Goal: Complete application form

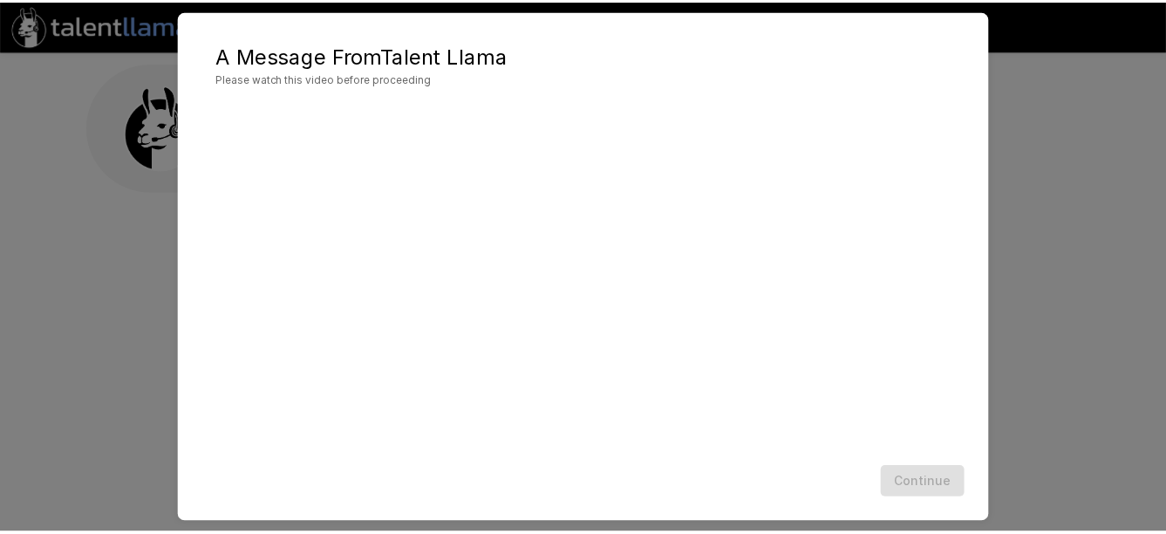
scroll to position [69, 0]
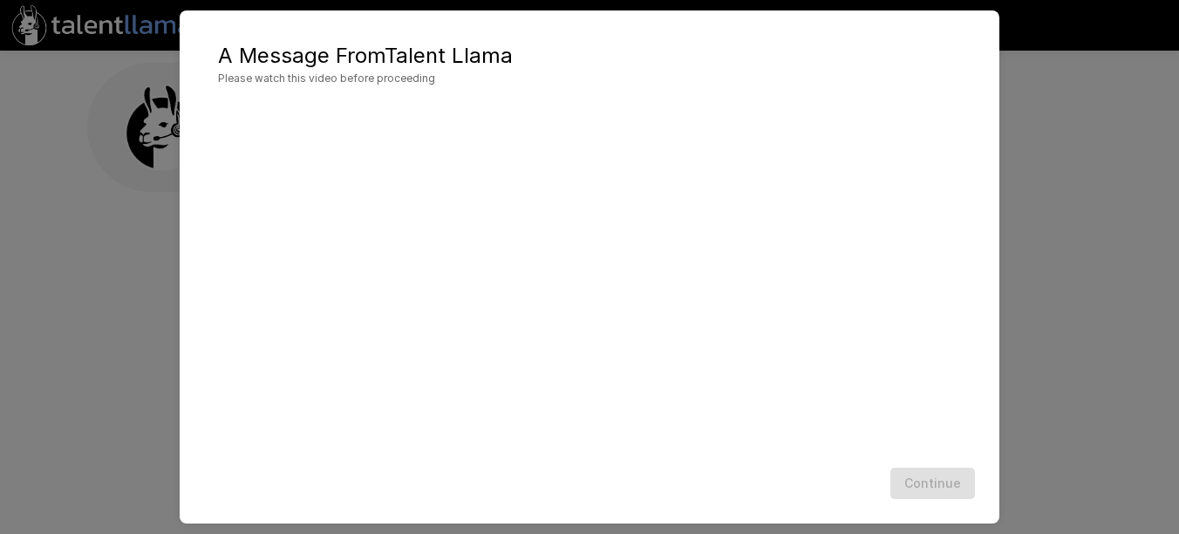
click at [295, 75] on span "Please watch this video before proceeding" at bounding box center [589, 78] width 743 height 17
click at [918, 475] on button "Continue" at bounding box center [932, 483] width 85 height 32
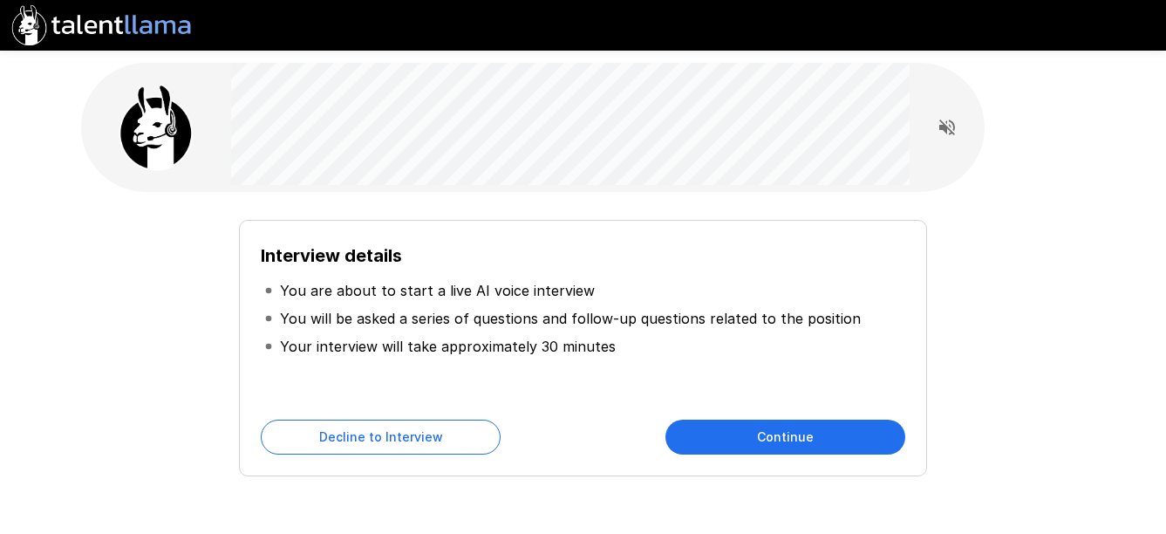
click at [744, 433] on button "Continue" at bounding box center [785, 436] width 240 height 35
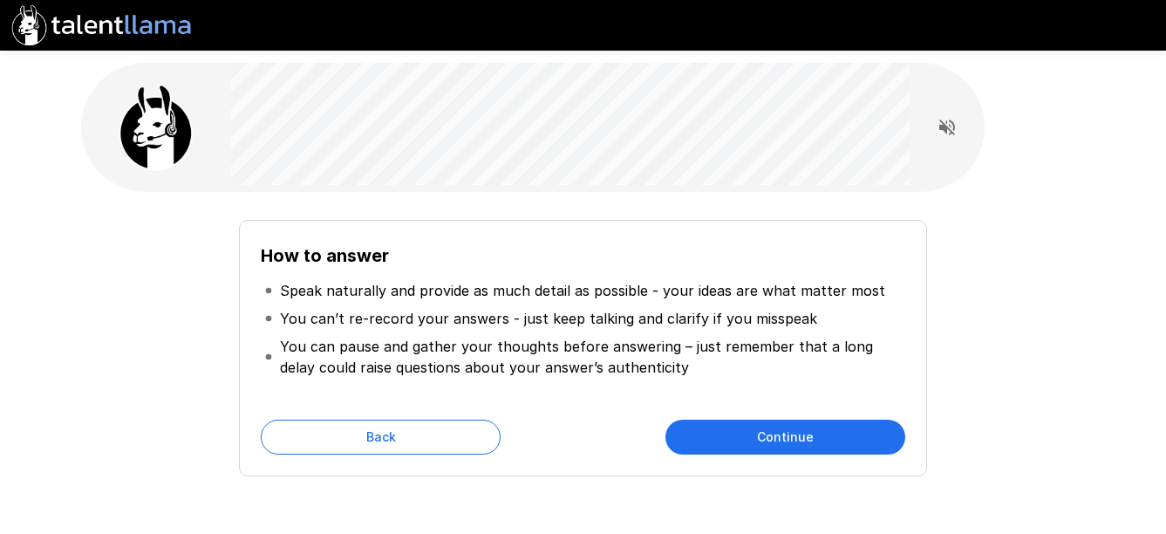
click at [762, 436] on button "Continue" at bounding box center [785, 436] width 240 height 35
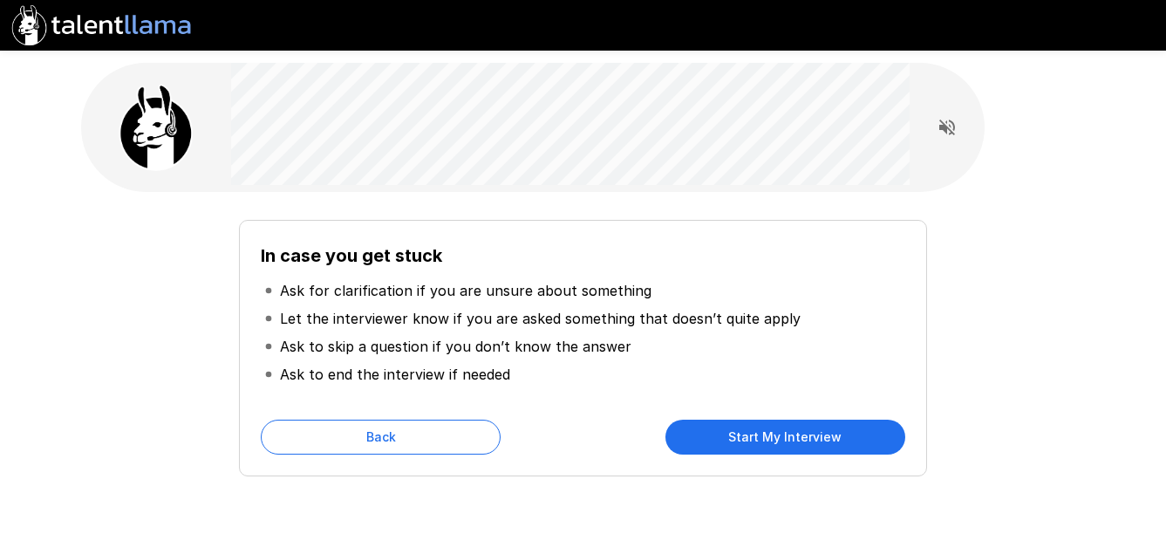
click at [741, 438] on button "Start My Interview" at bounding box center [785, 436] width 240 height 35
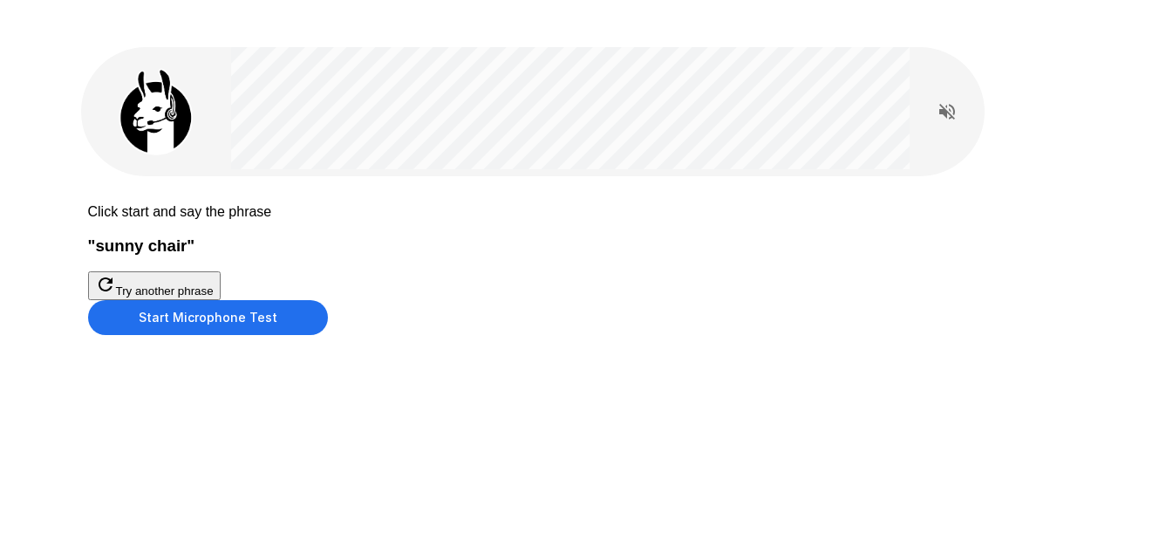
scroll to position [87, 0]
click at [328, 335] on button "Start Microphone Test" at bounding box center [208, 317] width 240 height 35
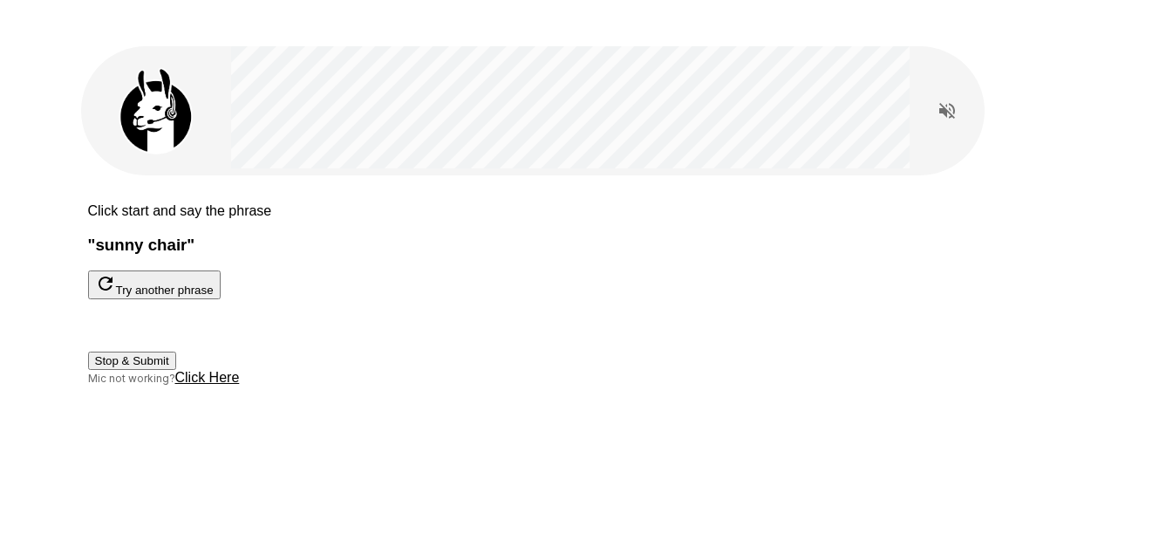
click at [176, 370] on button "Stop & Submit" at bounding box center [132, 360] width 88 height 18
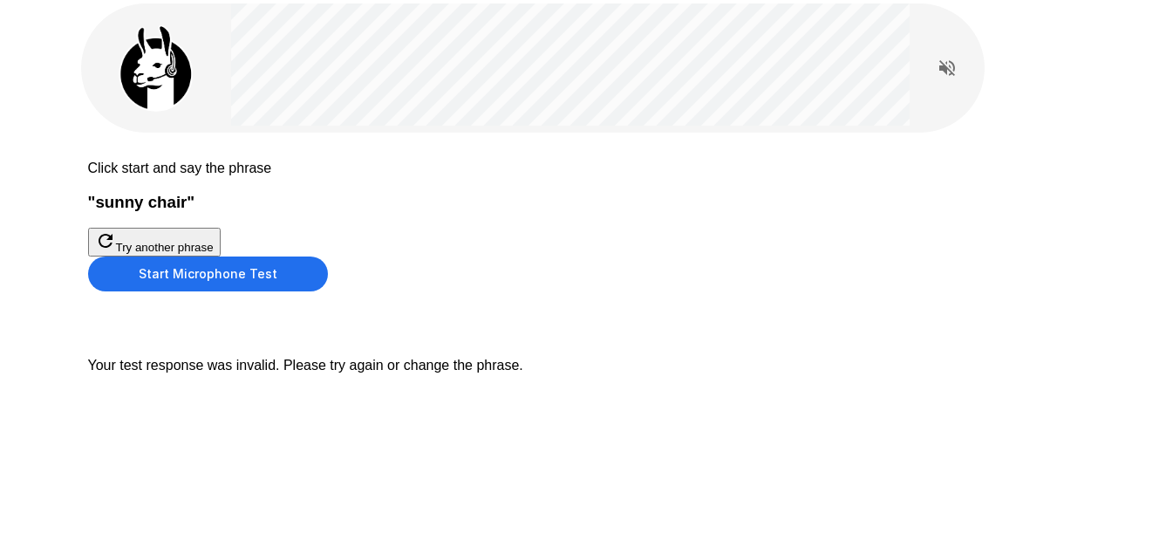
click at [328, 291] on button "Start Microphone Test" at bounding box center [208, 273] width 240 height 35
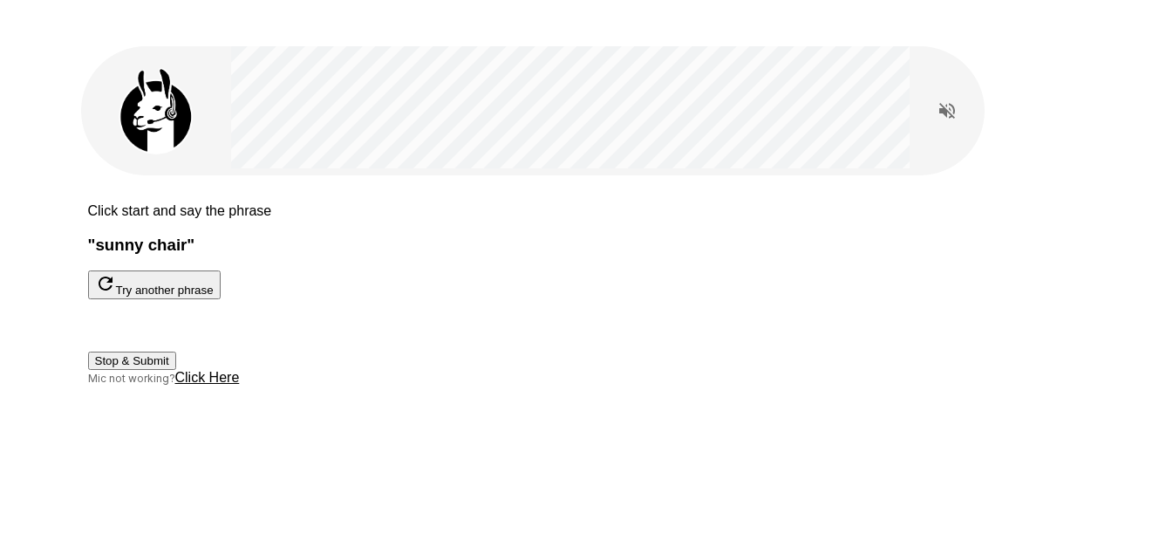
click at [176, 370] on button "Stop & Submit" at bounding box center [132, 360] width 88 height 18
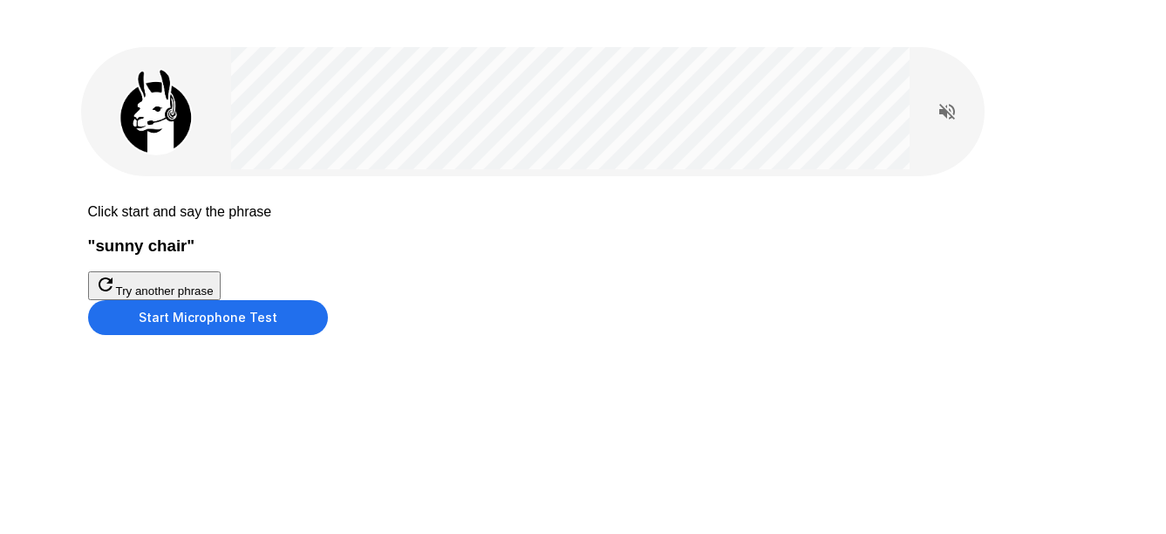
scroll to position [75, 0]
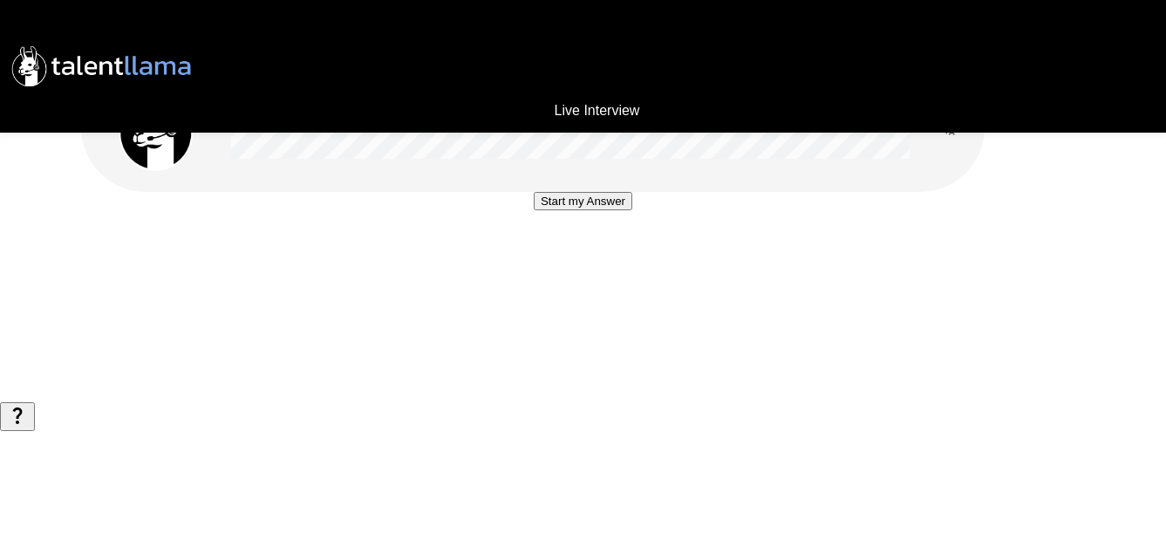
click at [585, 210] on button "Start my Answer" at bounding box center [583, 201] width 99 height 18
click at [578, 262] on button "Stop & Submit" at bounding box center [583, 253] width 88 height 18
click at [574, 210] on button "Start my Answer" at bounding box center [583, 201] width 99 height 18
click at [574, 262] on button "Stop & Submit" at bounding box center [583, 253] width 88 height 18
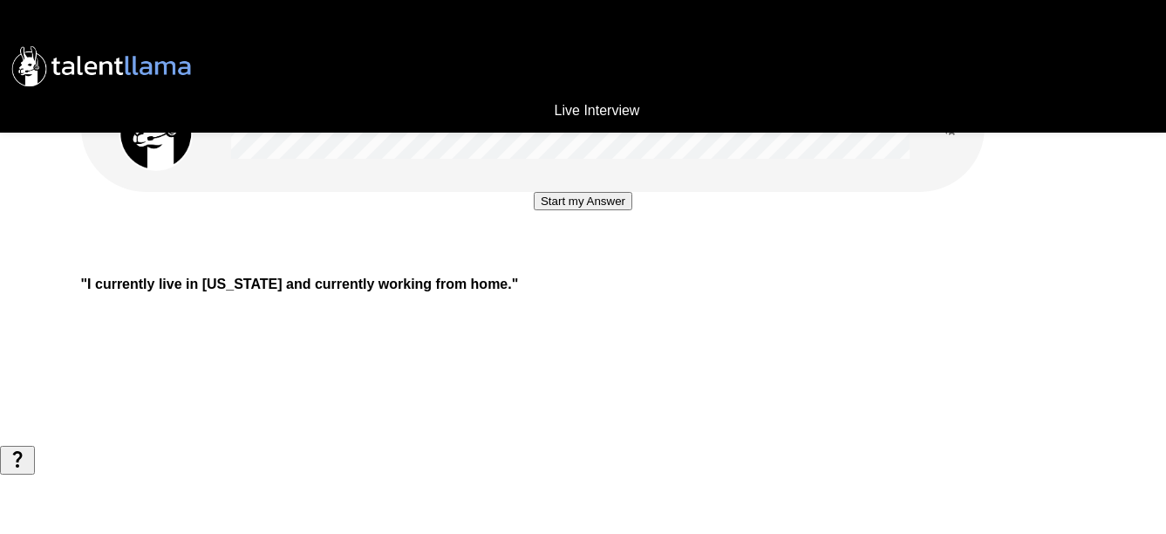
click at [574, 210] on button "Start my Answer" at bounding box center [583, 201] width 99 height 18
click at [571, 262] on button "Stop & Submit" at bounding box center [583, 253] width 88 height 18
click at [576, 210] on button "Start my Answer" at bounding box center [583, 201] width 99 height 18
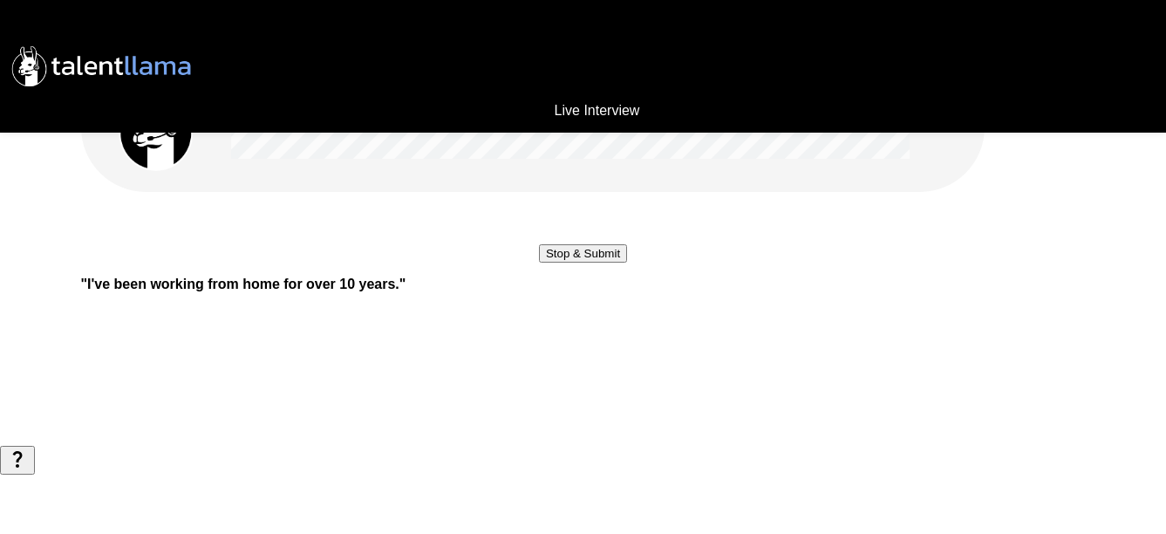
click at [576, 262] on button "Stop & Submit" at bounding box center [583, 253] width 88 height 18
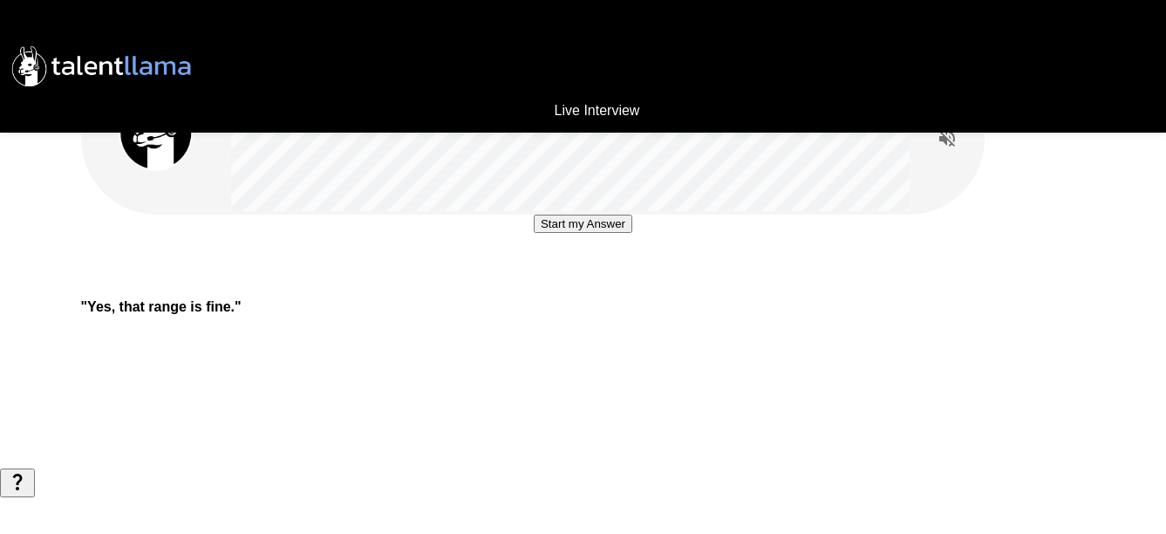
click at [579, 233] on button "Start my Answer" at bounding box center [583, 224] width 99 height 18
click at [580, 285] on button "Stop & Submit" at bounding box center [583, 276] width 88 height 18
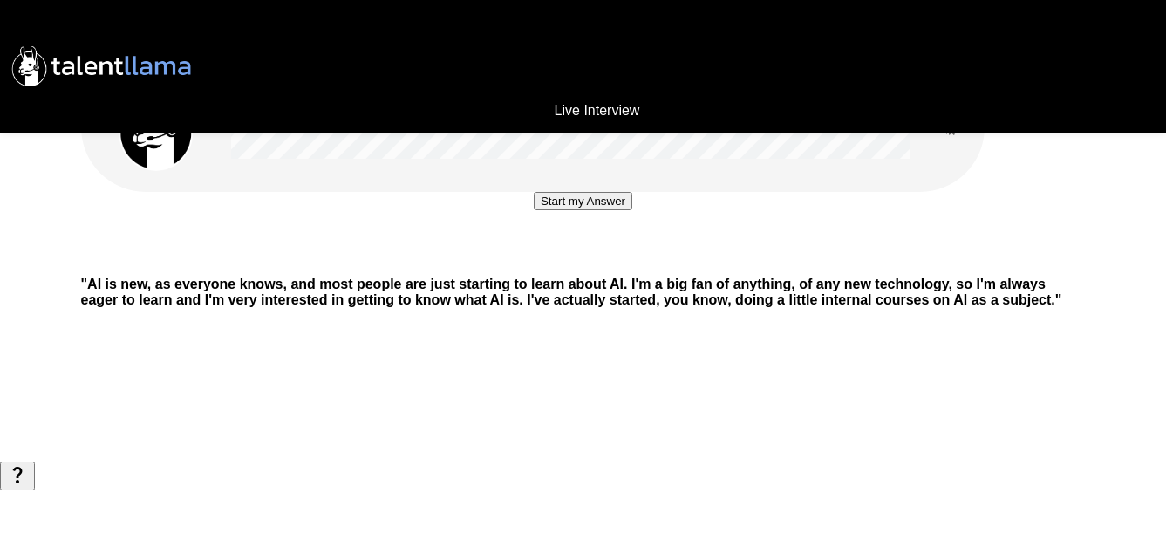
click at [587, 210] on button "Start my Answer" at bounding box center [583, 201] width 99 height 18
click at [583, 262] on button "Stop & Submit" at bounding box center [583, 253] width 88 height 18
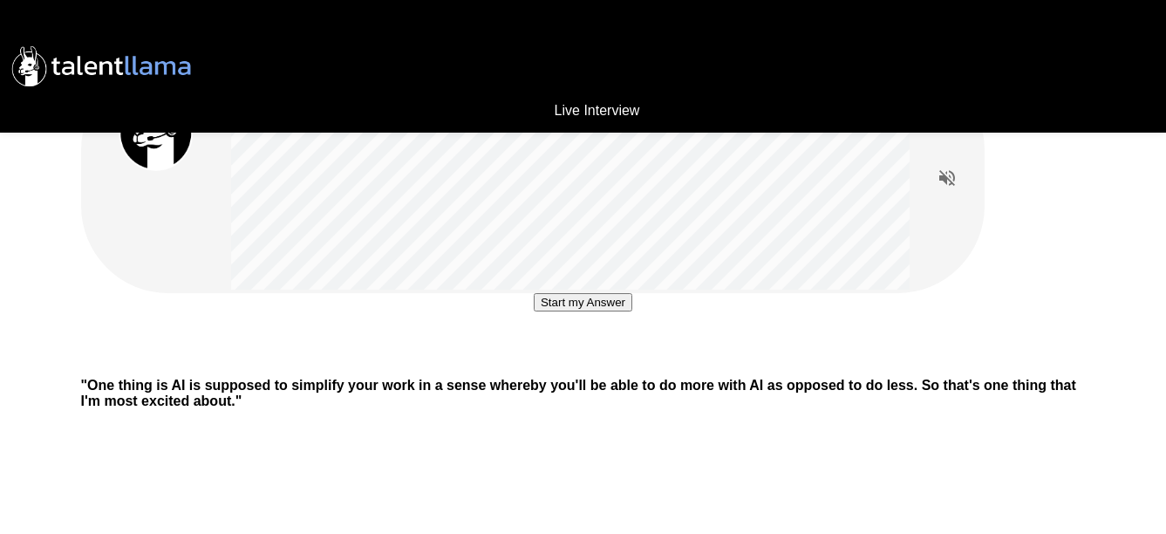
click at [580, 311] on button "Start my Answer" at bounding box center [583, 302] width 99 height 18
click at [580, 364] on button "Stop & Submit" at bounding box center [583, 354] width 88 height 18
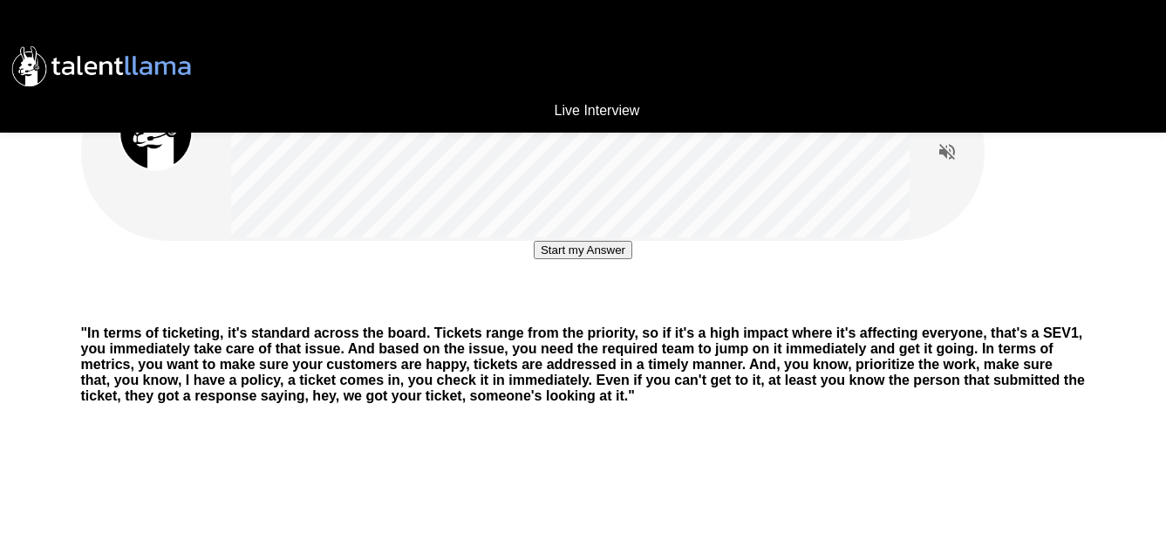
click at [555, 259] on button "Start my Answer" at bounding box center [583, 250] width 99 height 18
click at [557, 311] on button "Stop & Submit" at bounding box center [583, 302] width 88 height 18
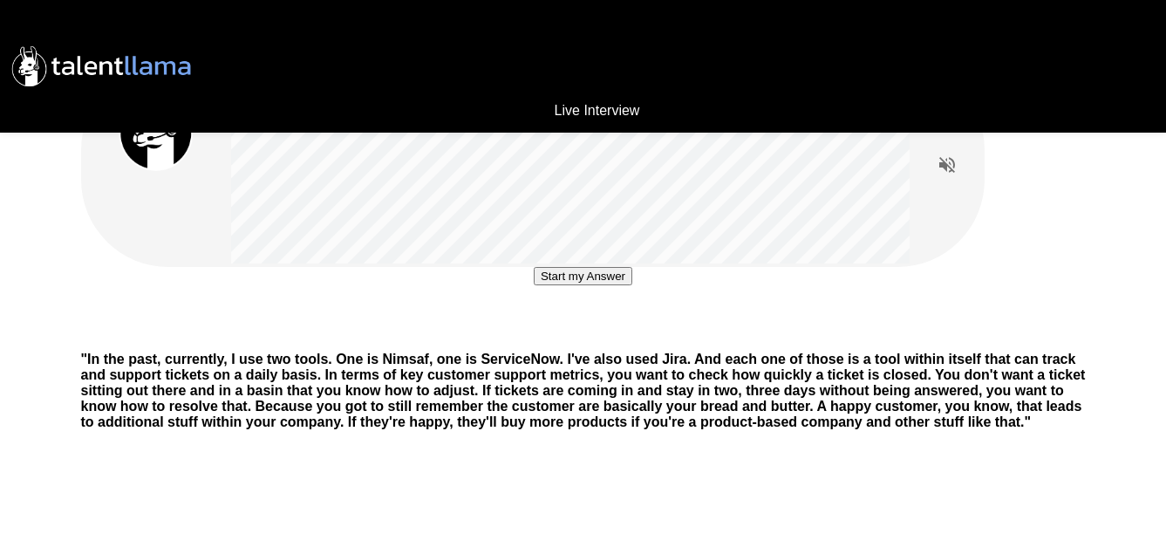
click at [569, 285] on button "Start my Answer" at bounding box center [583, 276] width 99 height 18
click at [596, 337] on button "Stop & Submit" at bounding box center [583, 328] width 88 height 18
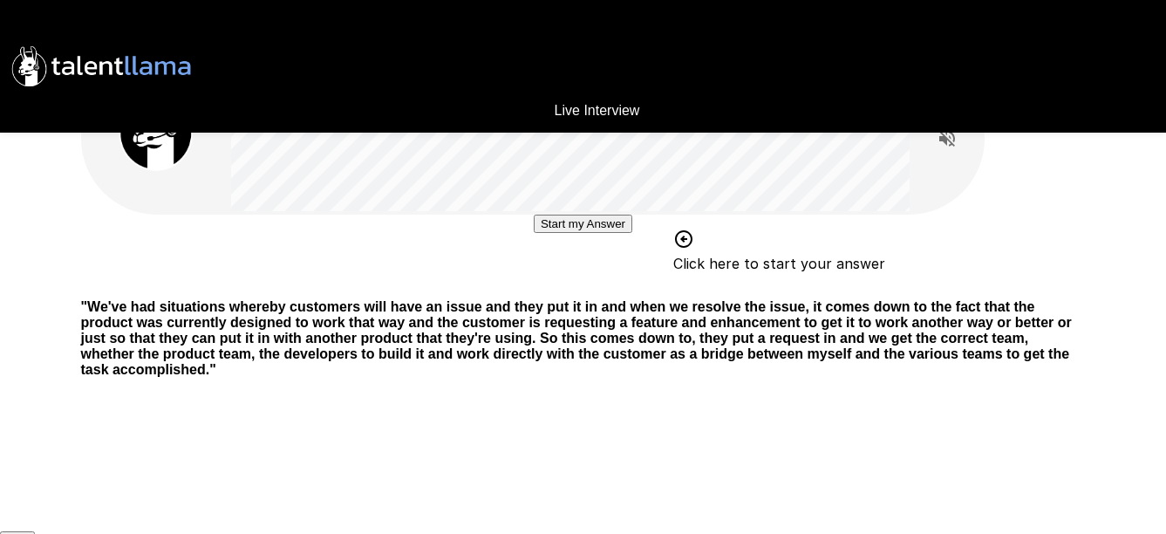
click at [591, 233] on button "Start my Answer" at bounding box center [583, 224] width 99 height 18
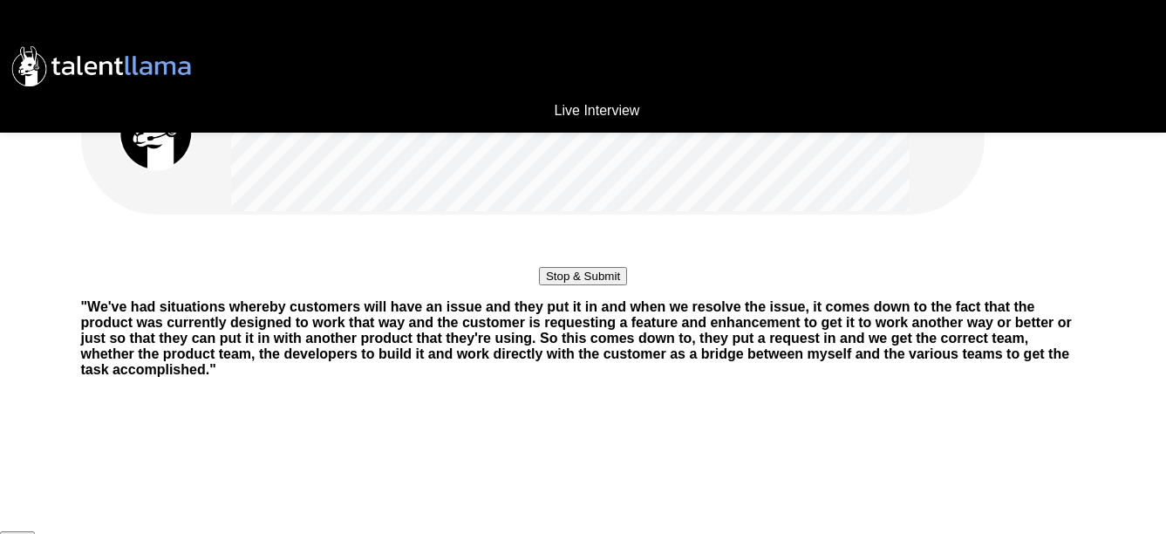
click at [590, 285] on button "Stop & Submit" at bounding box center [583, 276] width 88 height 18
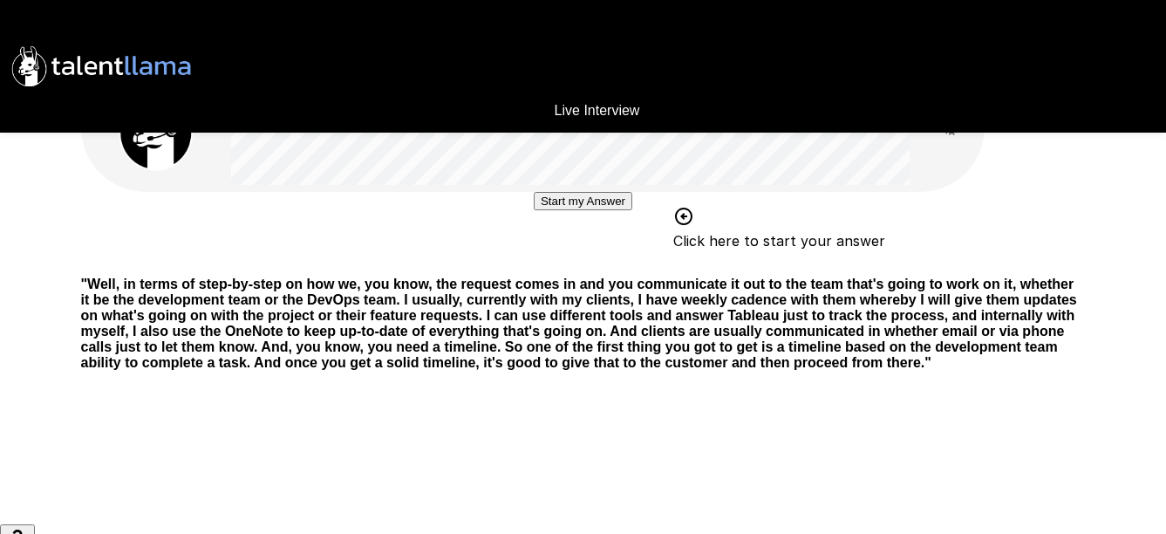
click at [587, 210] on button "Start my Answer" at bounding box center [583, 201] width 99 height 18
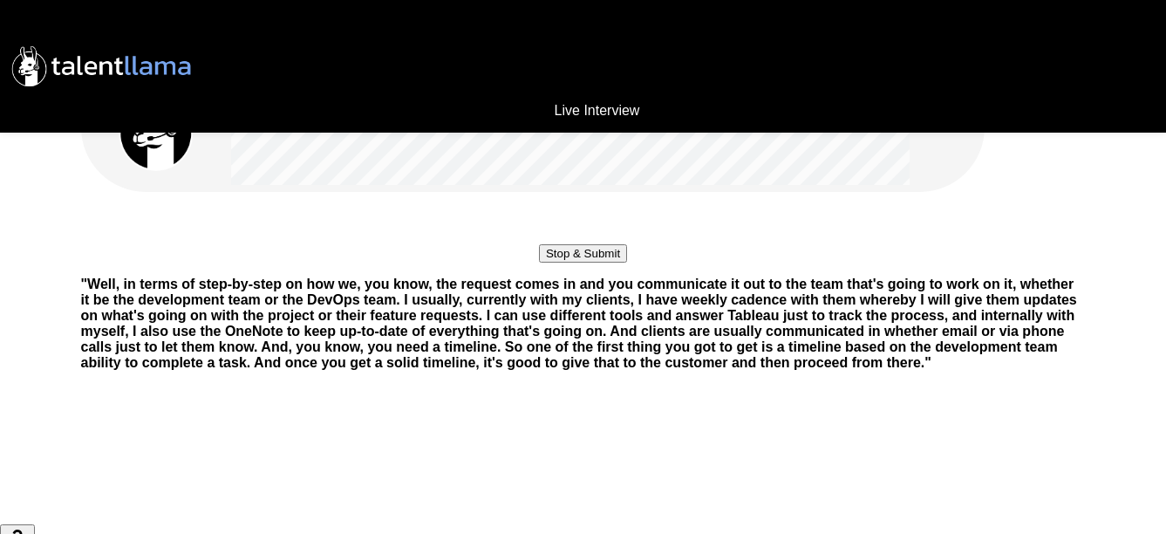
click at [585, 262] on button "Stop & Submit" at bounding box center [583, 253] width 88 height 18
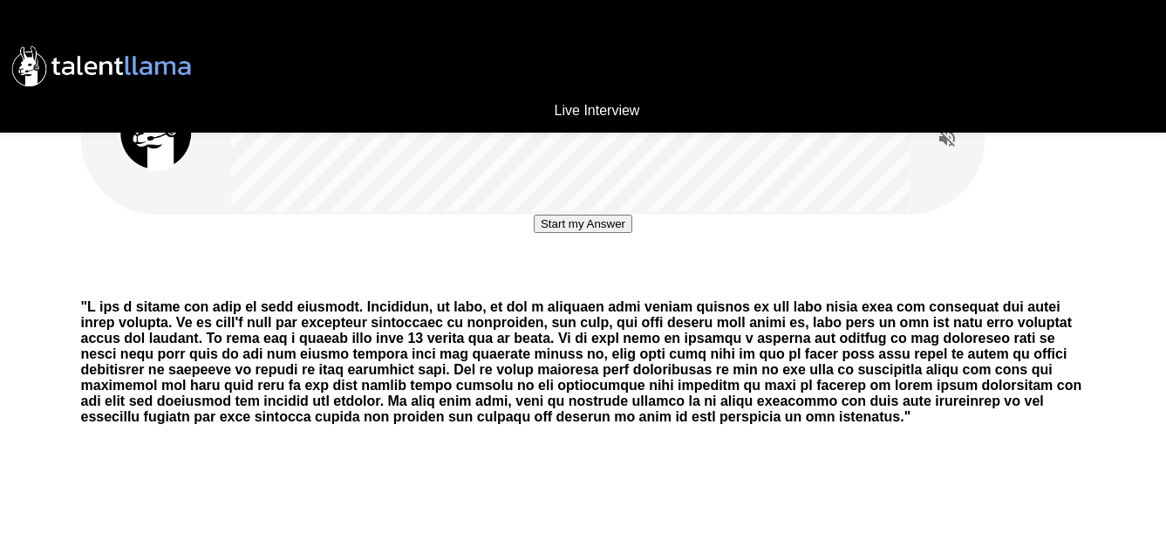
click at [594, 233] on button "Start my Answer" at bounding box center [583, 224] width 99 height 18
click at [596, 285] on button "Stop & Submit" at bounding box center [583, 276] width 88 height 18
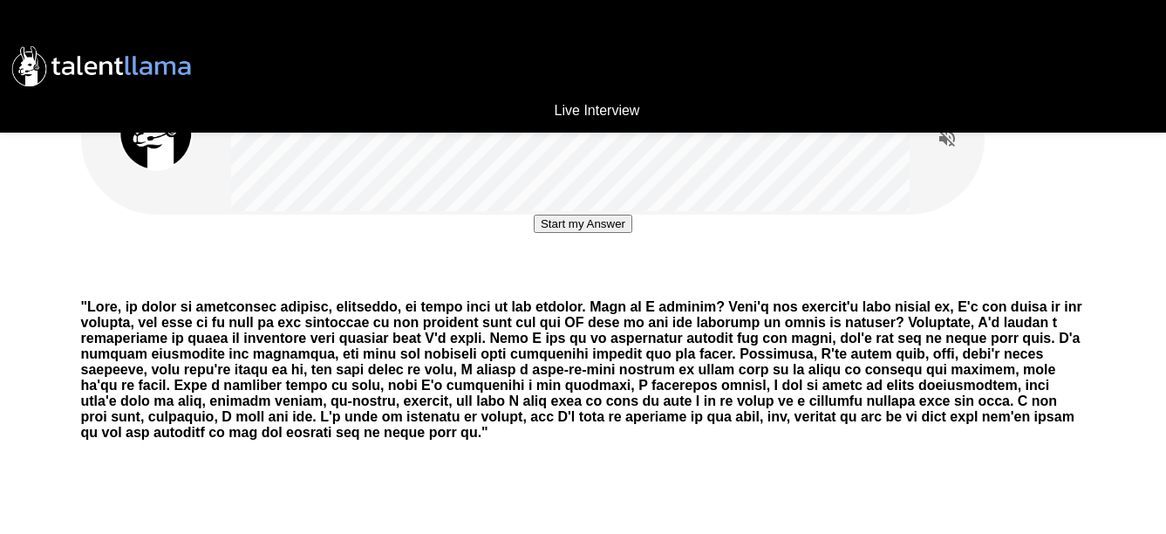
click at [596, 233] on button "Start my Answer" at bounding box center [583, 224] width 99 height 18
click at [558, 285] on button "Stop & Submit" at bounding box center [583, 276] width 88 height 18
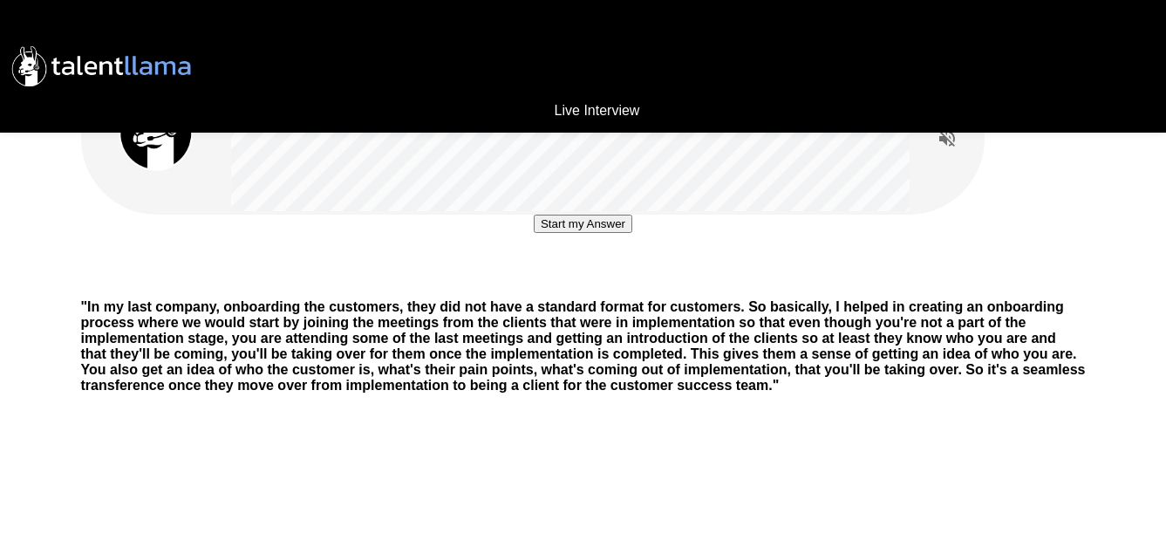
click at [592, 233] on button "Start my Answer" at bounding box center [583, 224] width 99 height 18
click at [574, 285] on button "Stop & Submit" at bounding box center [583, 276] width 88 height 18
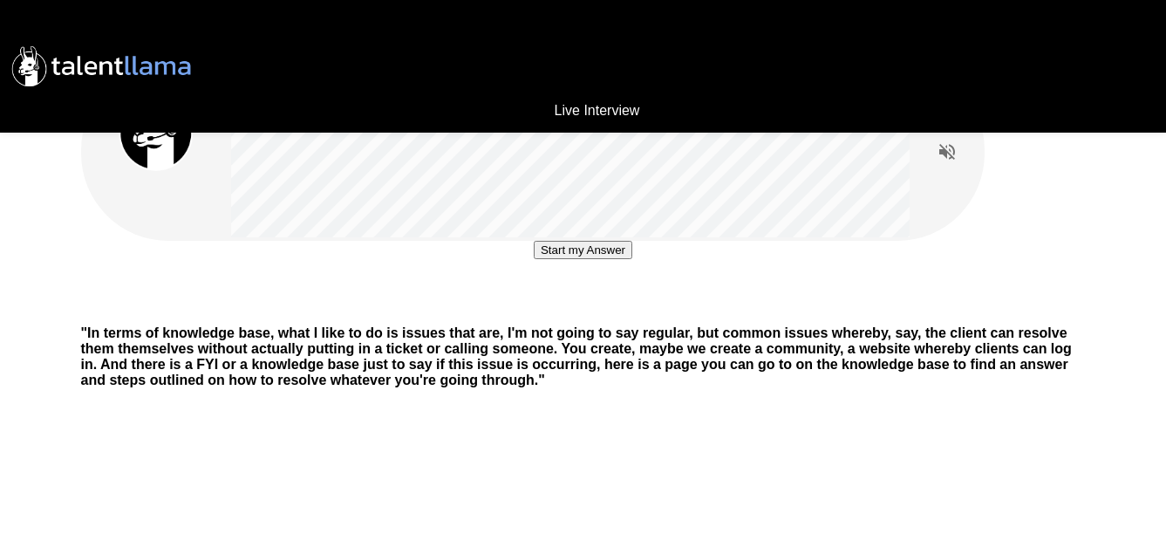
click at [610, 259] on button "Start my Answer" at bounding box center [583, 250] width 99 height 18
click at [612, 311] on button "Stop & Submit" at bounding box center [583, 302] width 88 height 18
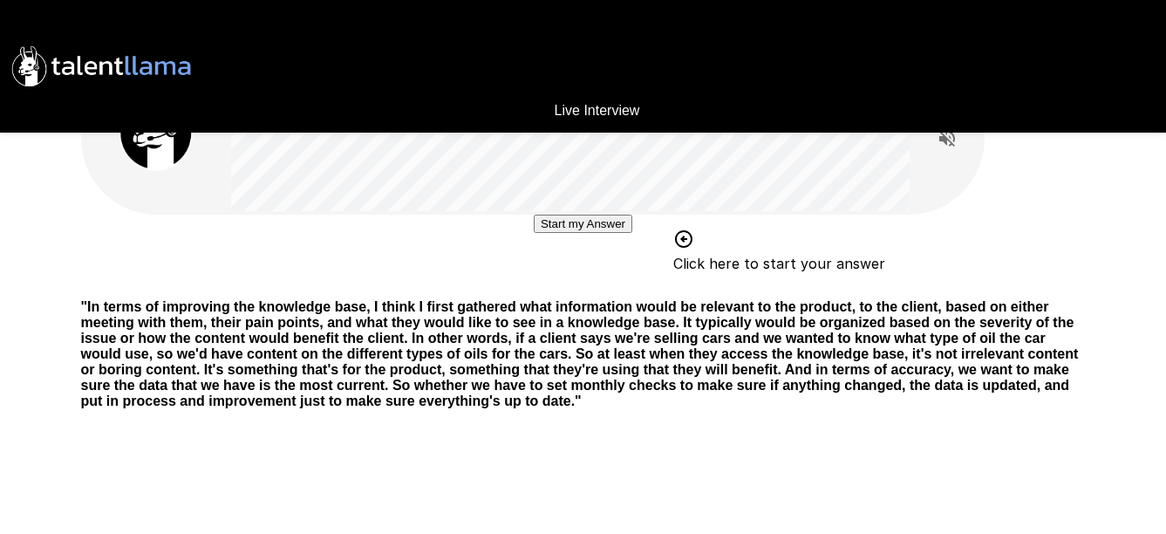
click at [594, 233] on button "Start my Answer" at bounding box center [583, 224] width 99 height 18
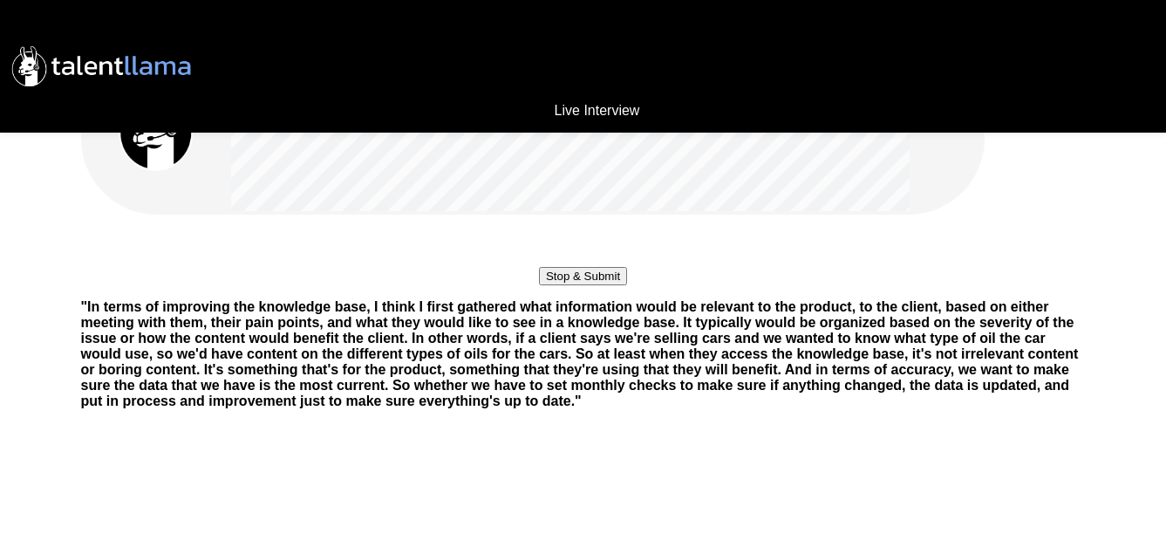
click at [586, 285] on button "Stop & Submit" at bounding box center [583, 276] width 88 height 18
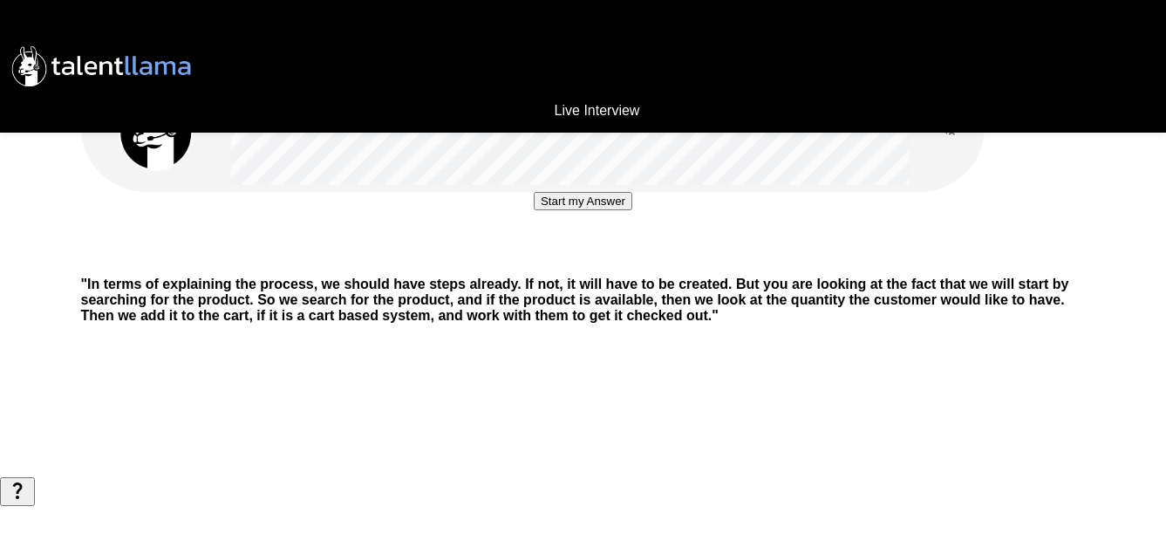
click at [599, 210] on button "Start my Answer" at bounding box center [583, 201] width 99 height 18
click at [601, 262] on button "Stop & Submit" at bounding box center [583, 253] width 88 height 18
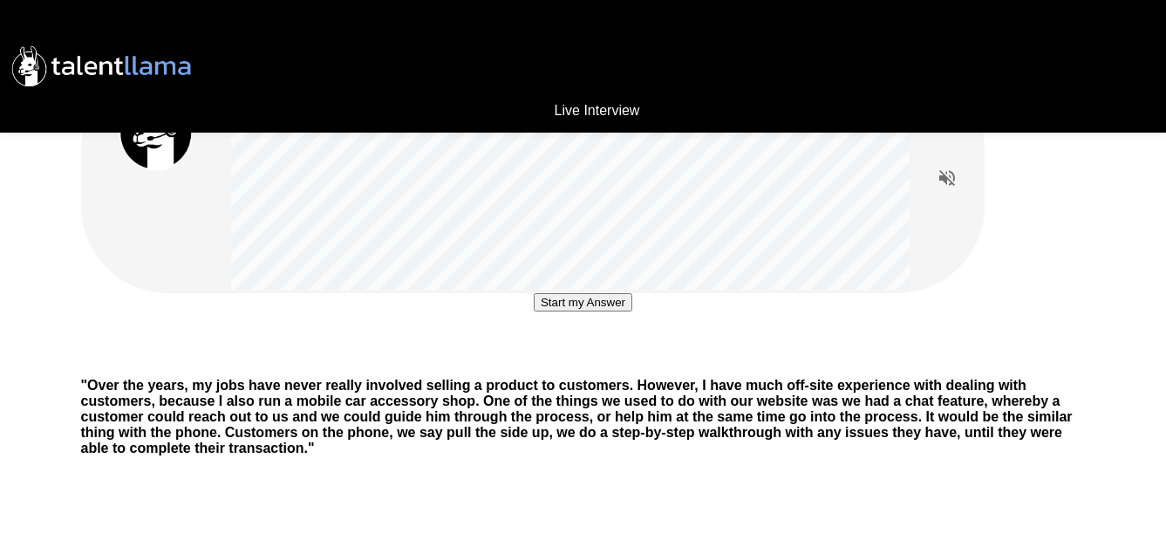
click at [534, 311] on button "Start my Answer" at bounding box center [583, 302] width 99 height 18
click at [555, 364] on button "Stop & Submit" at bounding box center [583, 354] width 88 height 18
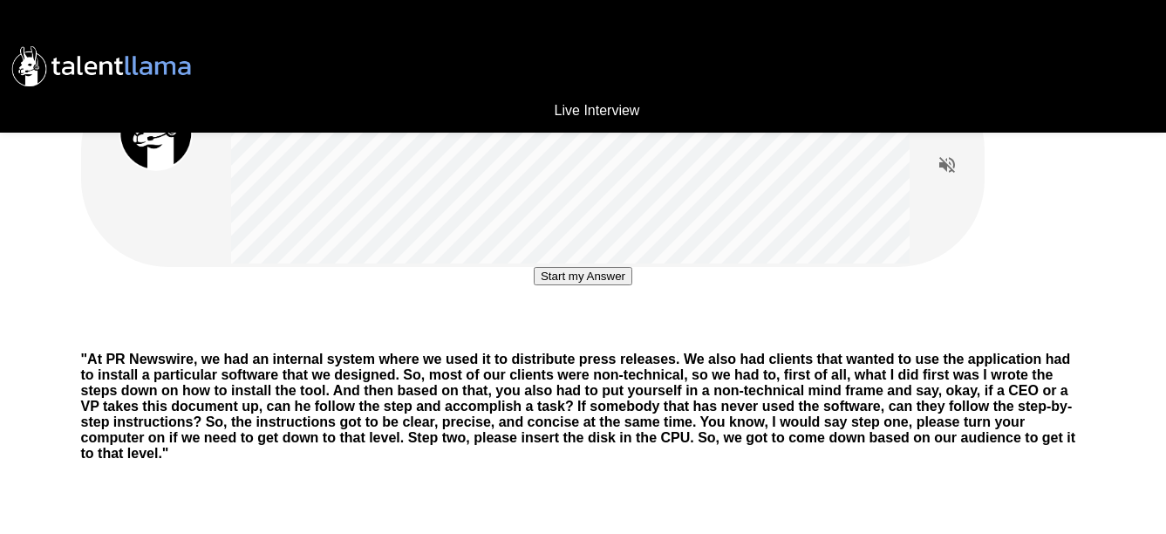
click at [534, 285] on button "Start my Answer" at bounding box center [583, 276] width 99 height 18
click at [561, 337] on button "Stop & Submit" at bounding box center [583, 328] width 88 height 18
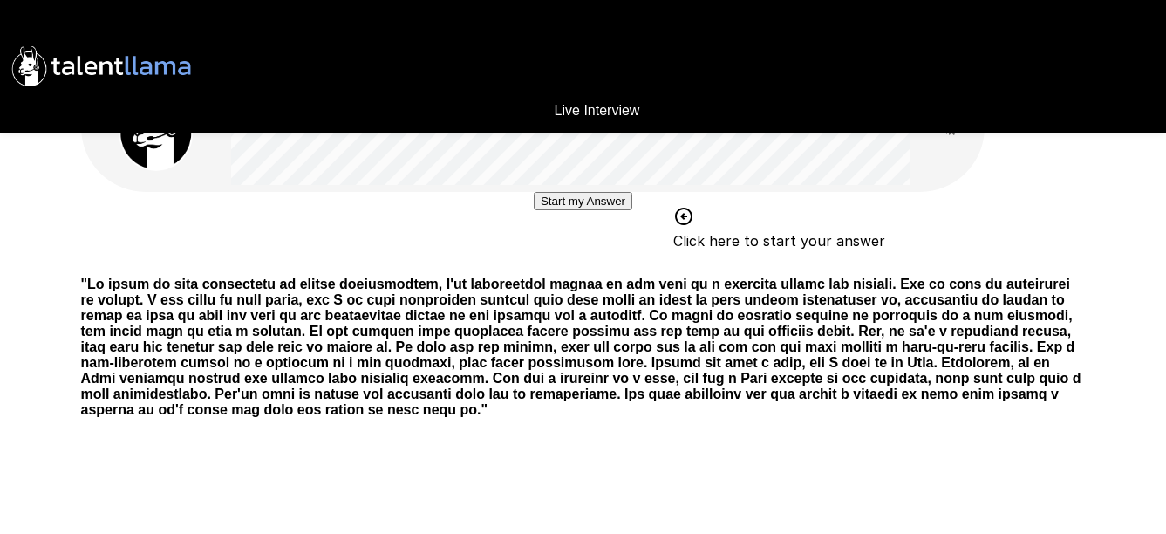
click at [568, 210] on button "Start my Answer" at bounding box center [583, 201] width 99 height 18
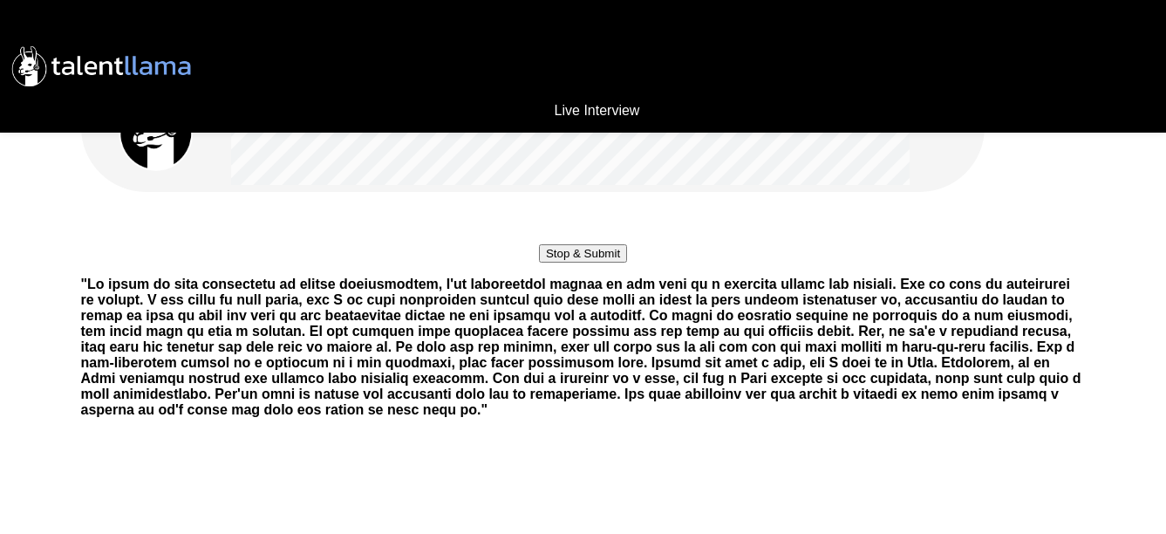
click at [567, 262] on button "Stop & Submit" at bounding box center [583, 253] width 88 height 18
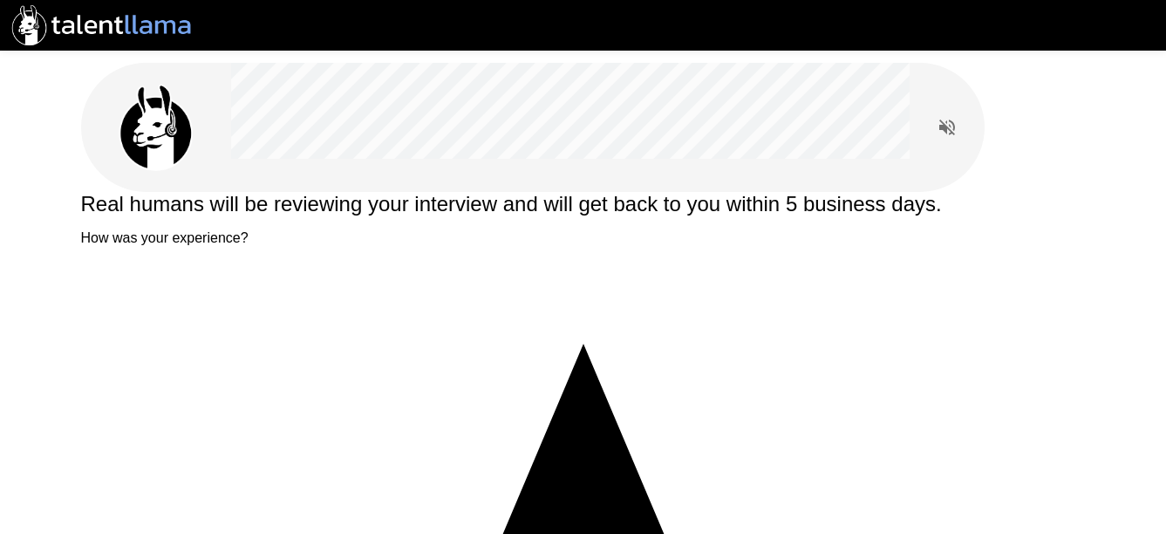
type textarea "*"
type textarea "**********"
